Goal: Transaction & Acquisition: Purchase product/service

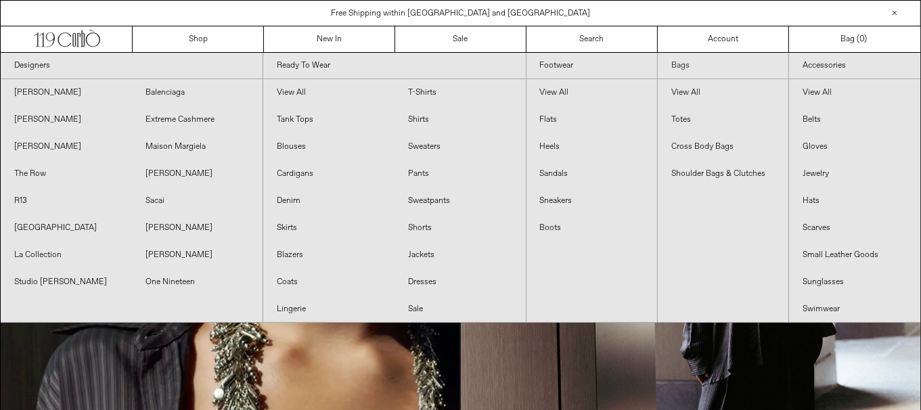
click at [680, 65] on link "Bags" at bounding box center [723, 66] width 131 height 26
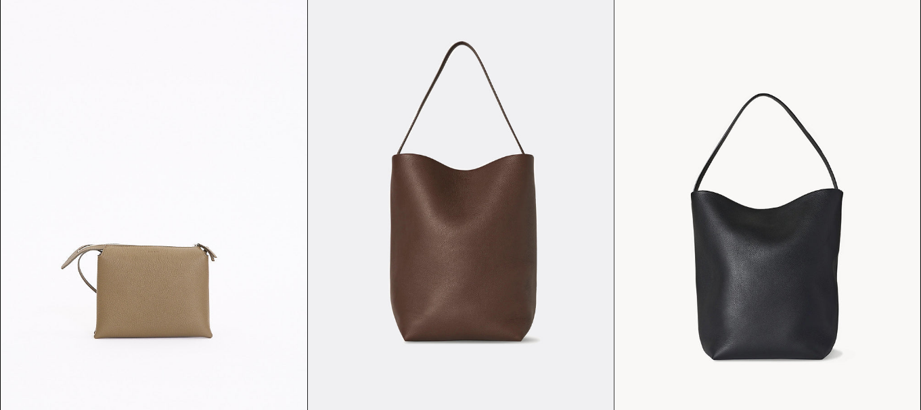
scroll to position [1435, 0]
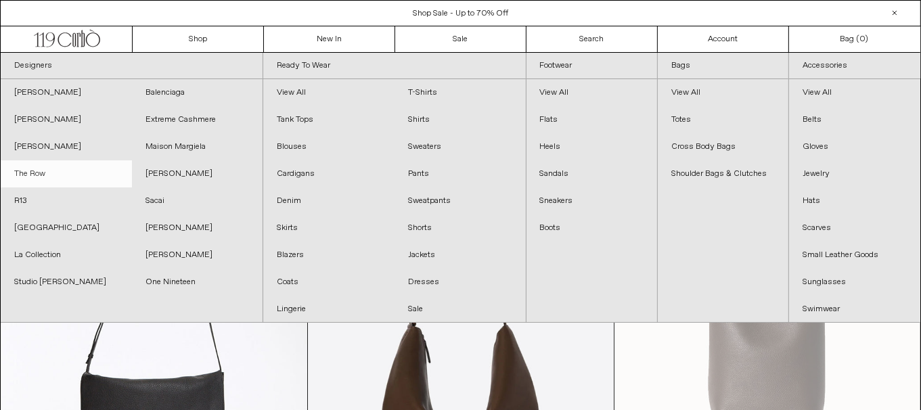
click at [64, 178] on link "The Row" at bounding box center [66, 173] width 131 height 27
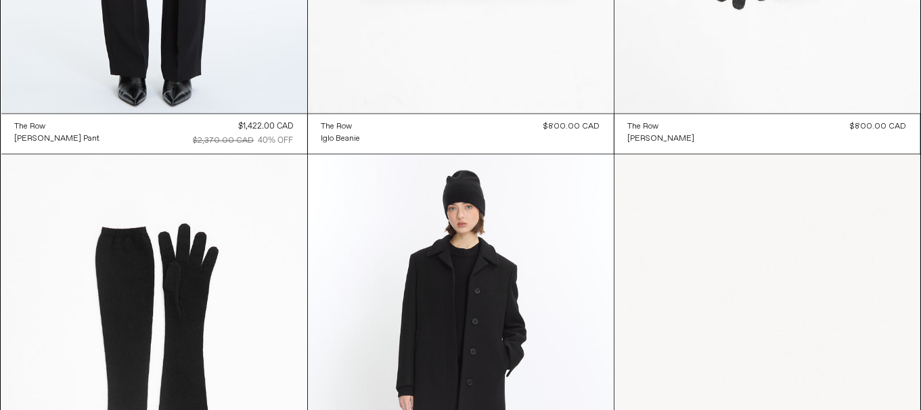
scroll to position [12746, 0]
